Goal: Task Accomplishment & Management: Use online tool/utility

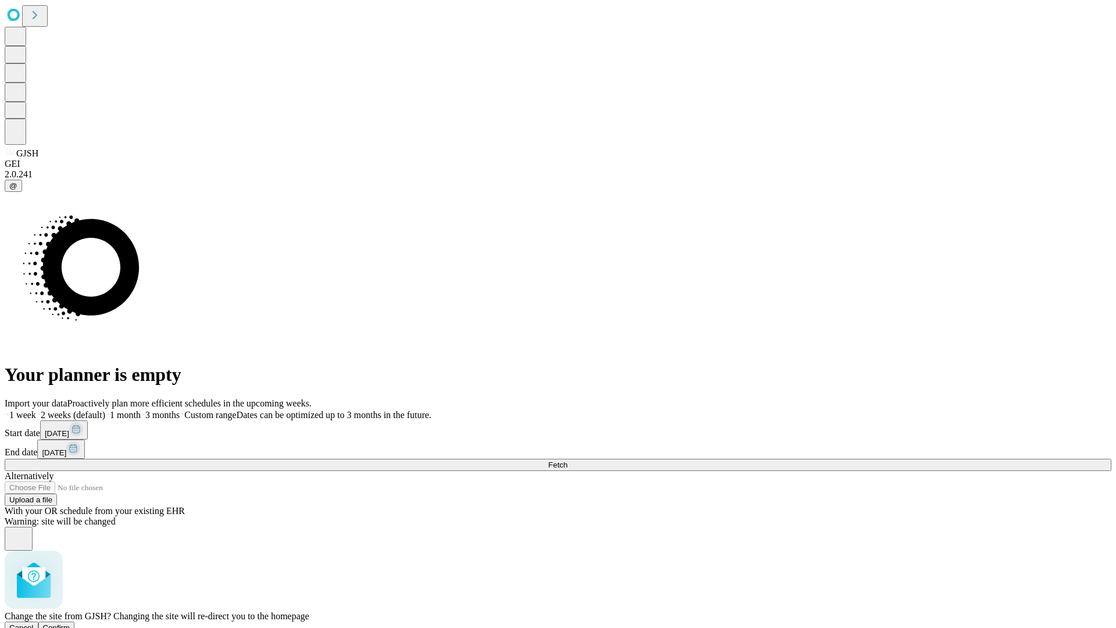
click at [70, 623] on span "Confirm" at bounding box center [56, 627] width 27 height 9
click at [36, 410] on label "1 week" at bounding box center [20, 415] width 31 height 10
click at [567, 460] on span "Fetch" at bounding box center [557, 464] width 19 height 9
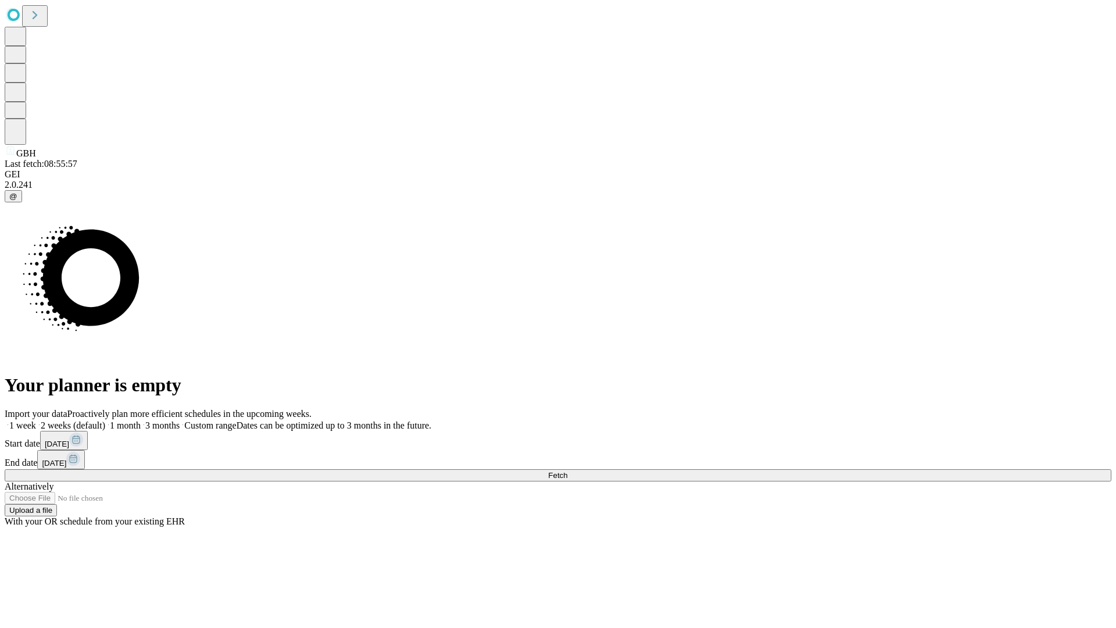
click at [36, 420] on label "1 week" at bounding box center [20, 425] width 31 height 10
click at [567, 471] on span "Fetch" at bounding box center [557, 475] width 19 height 9
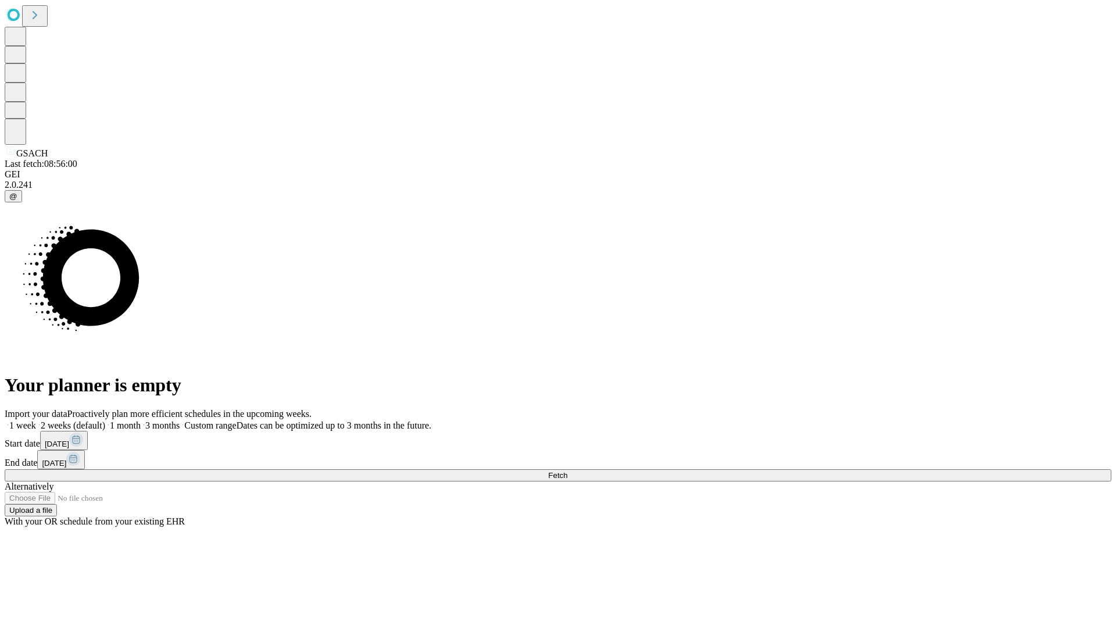
click at [36, 420] on label "1 week" at bounding box center [20, 425] width 31 height 10
click at [567, 471] on span "Fetch" at bounding box center [557, 475] width 19 height 9
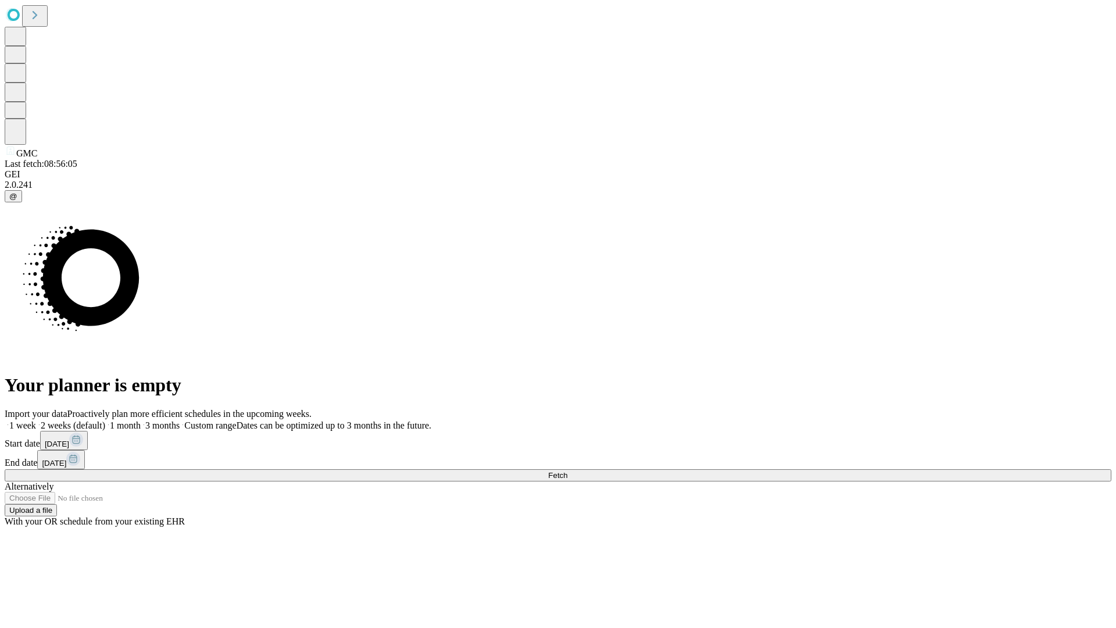
click at [36, 420] on label "1 week" at bounding box center [20, 425] width 31 height 10
click at [567, 471] on span "Fetch" at bounding box center [557, 475] width 19 height 9
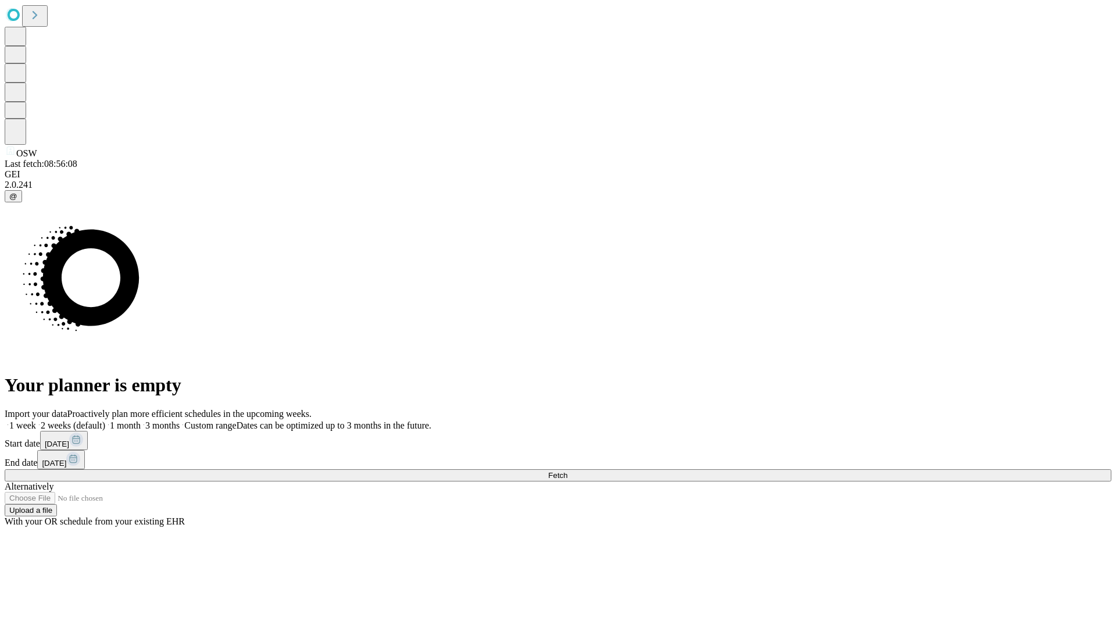
click at [36, 420] on label "1 week" at bounding box center [20, 425] width 31 height 10
click at [567, 471] on span "Fetch" at bounding box center [557, 475] width 19 height 9
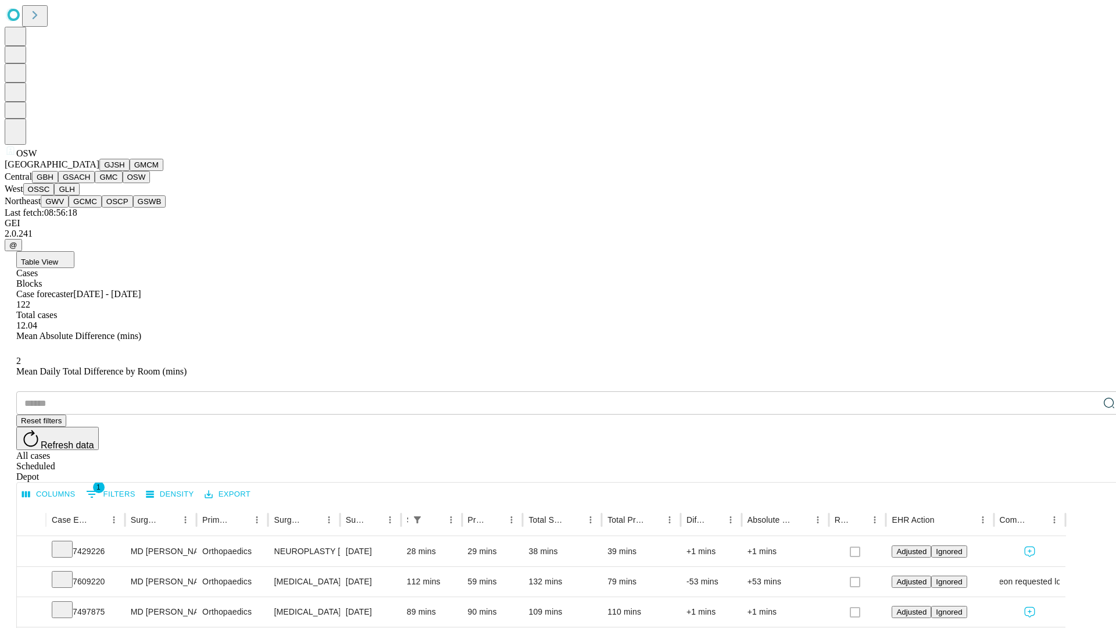
click at [55, 195] on button "OSSC" at bounding box center [38, 189] width 31 height 12
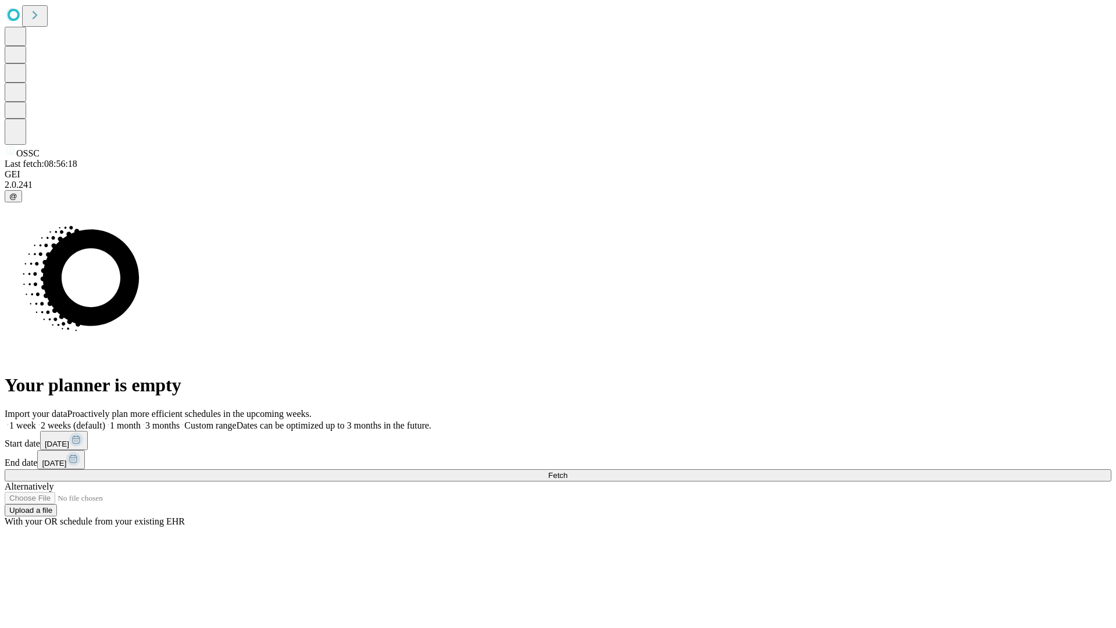
click at [36, 420] on label "1 week" at bounding box center [20, 425] width 31 height 10
click at [567, 471] on span "Fetch" at bounding box center [557, 475] width 19 height 9
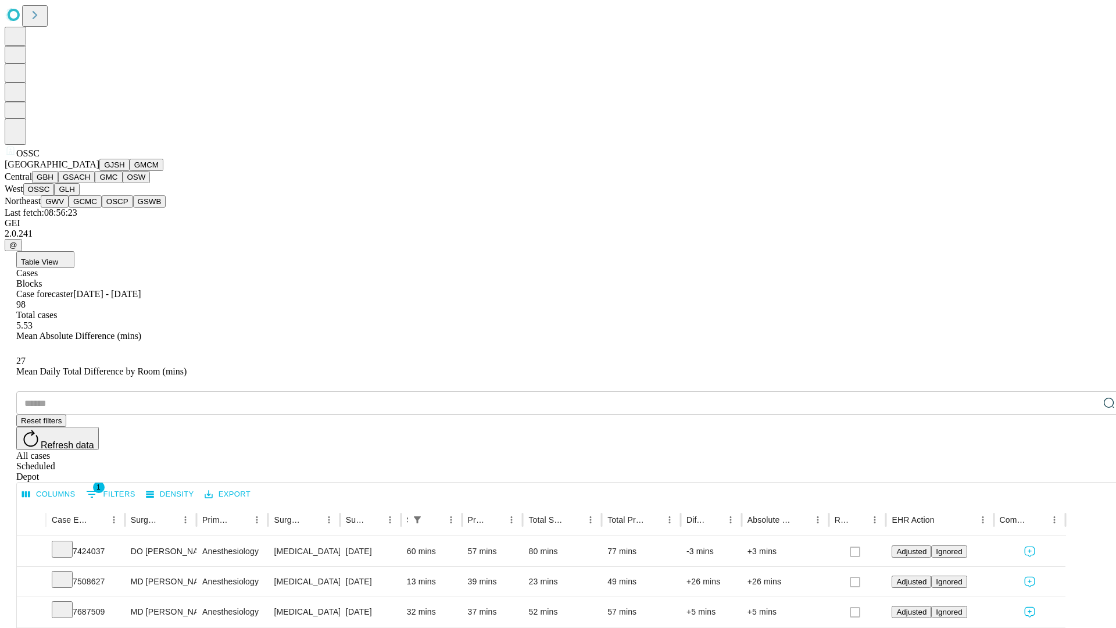
click at [79, 195] on button "GLH" at bounding box center [66, 189] width 25 height 12
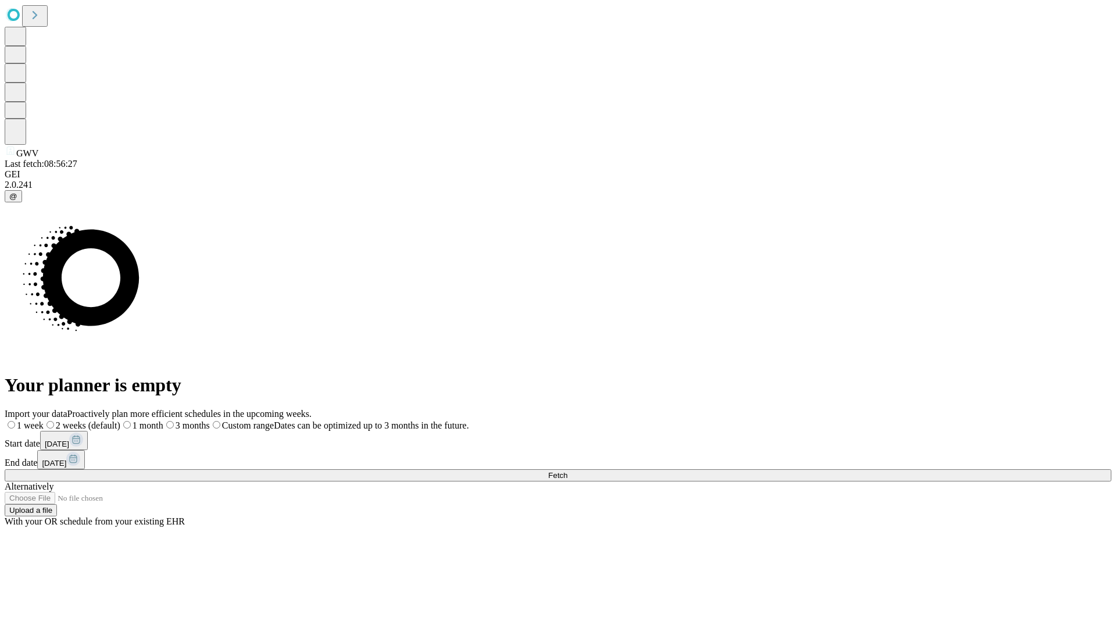
click at [44, 420] on label "1 week" at bounding box center [24, 425] width 39 height 10
click at [567, 471] on span "Fetch" at bounding box center [557, 475] width 19 height 9
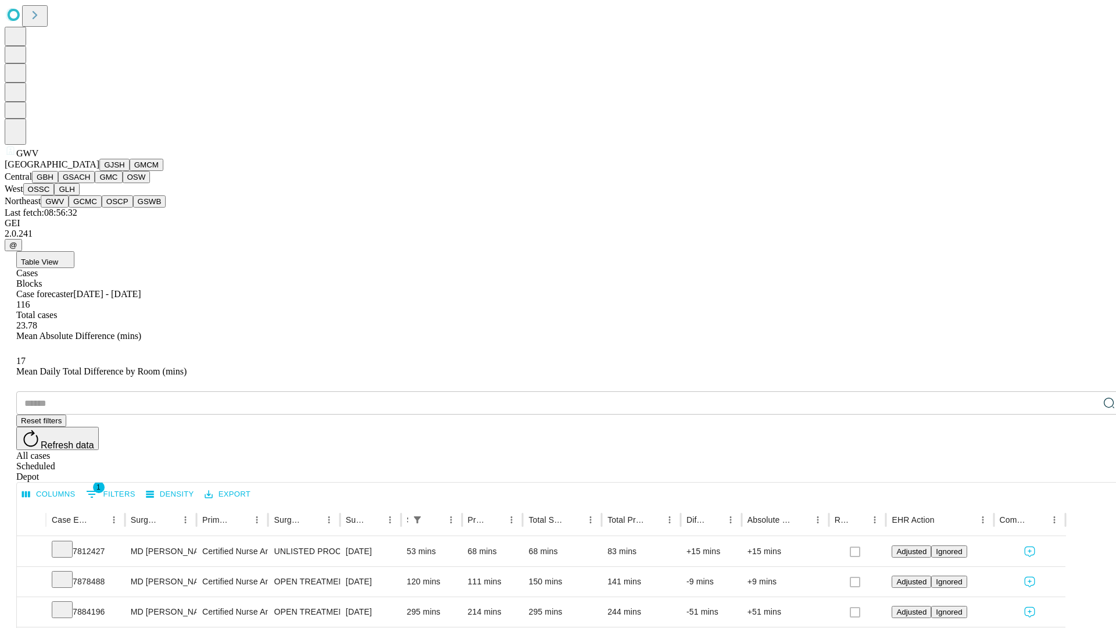
click at [90, 207] on button "GCMC" at bounding box center [85, 201] width 33 height 12
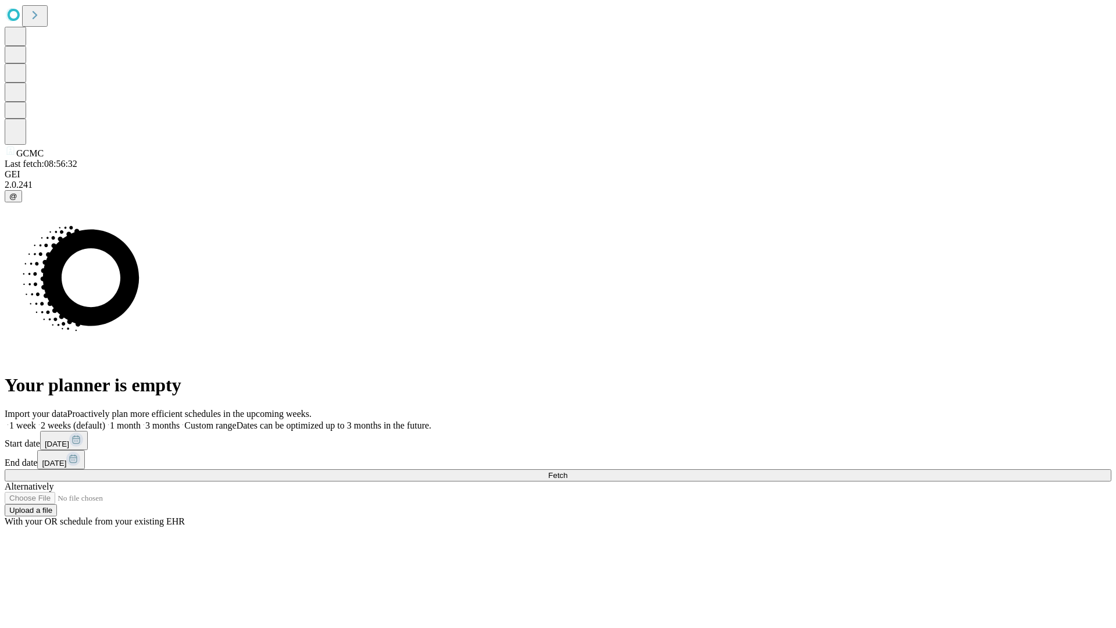
click at [567, 471] on span "Fetch" at bounding box center [557, 475] width 19 height 9
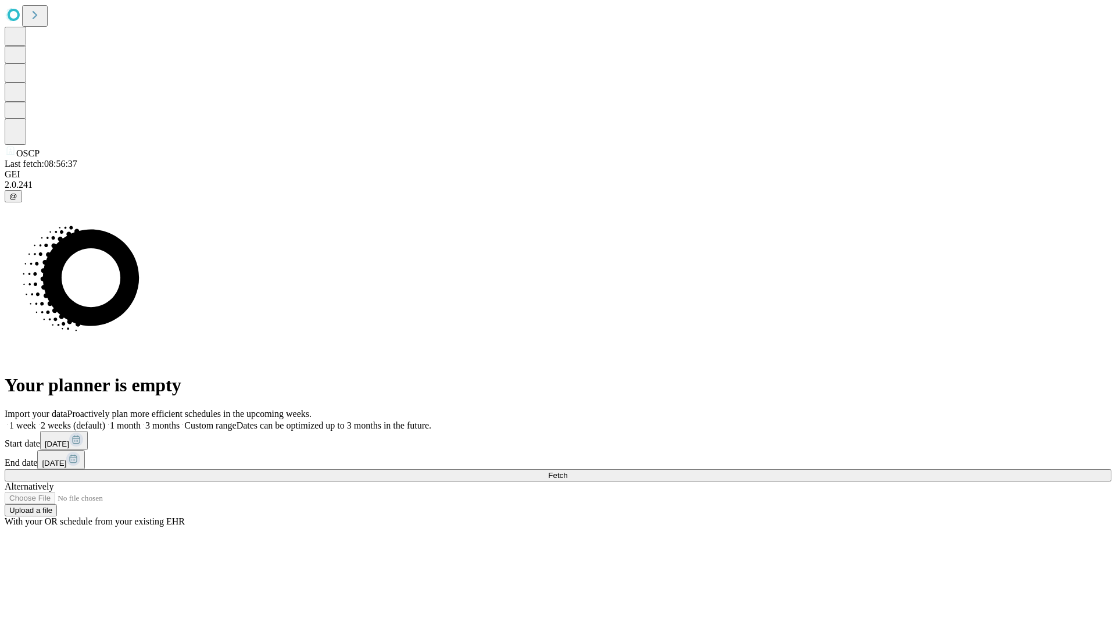
click at [36, 420] on label "1 week" at bounding box center [20, 425] width 31 height 10
click at [567, 471] on span "Fetch" at bounding box center [557, 475] width 19 height 9
